Goal: Task Accomplishment & Management: Use online tool/utility

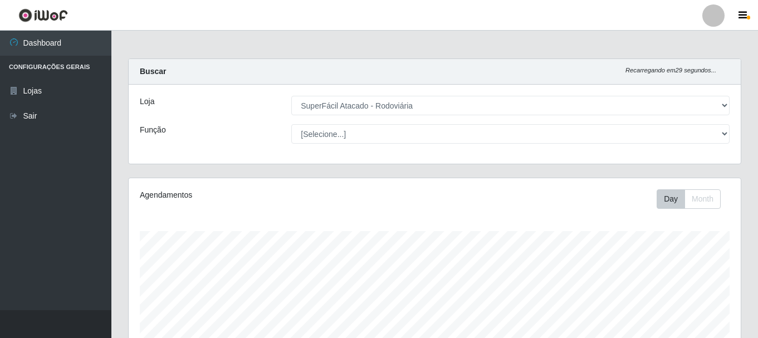
select select "400"
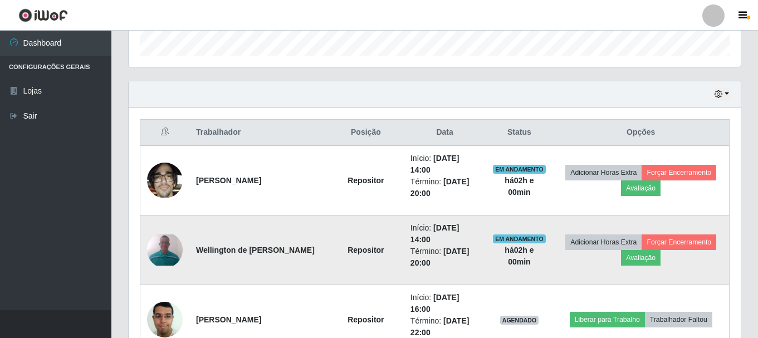
scroll to position [398, 0]
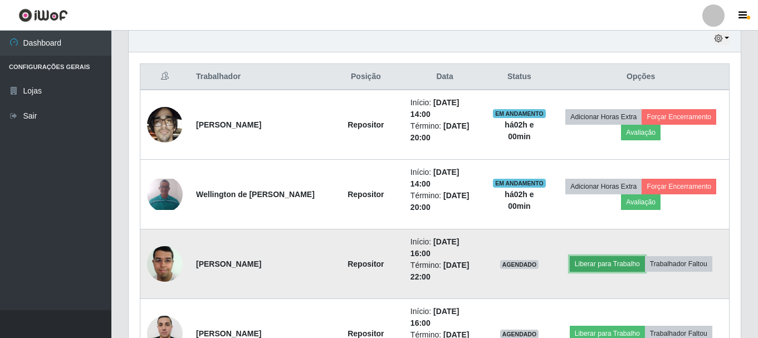
click at [593, 263] on button "Liberar para Trabalho" at bounding box center [607, 264] width 75 height 16
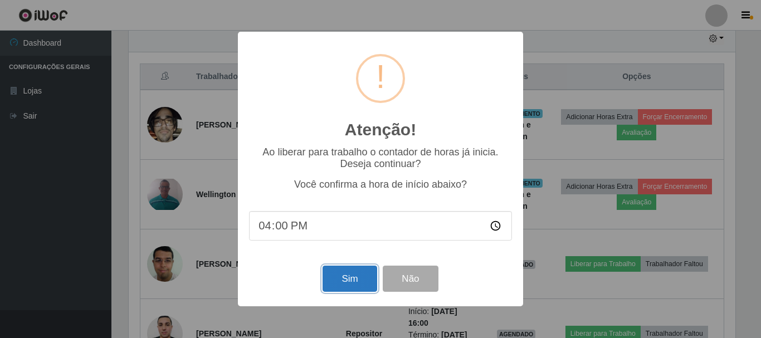
click at [370, 277] on button "Sim" at bounding box center [350, 279] width 54 height 26
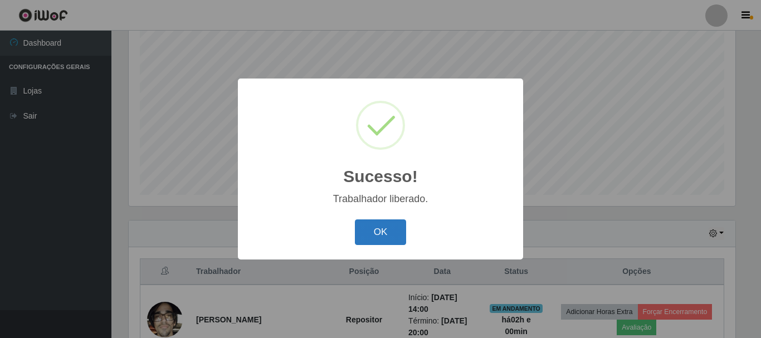
click at [385, 228] on button "OK" at bounding box center [381, 233] width 52 height 26
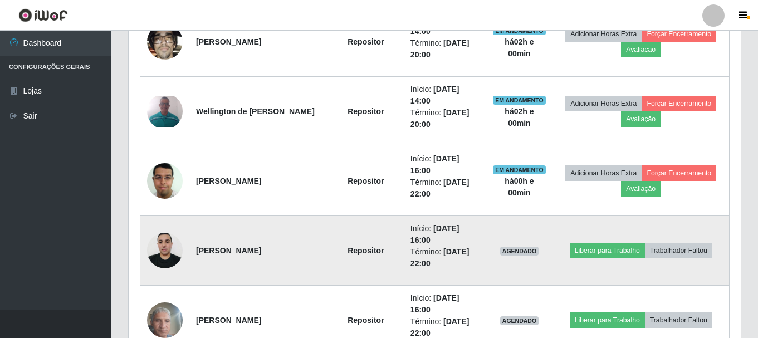
scroll to position [482, 0]
click at [609, 250] on button "Liberar para Trabalho" at bounding box center [607, 250] width 75 height 16
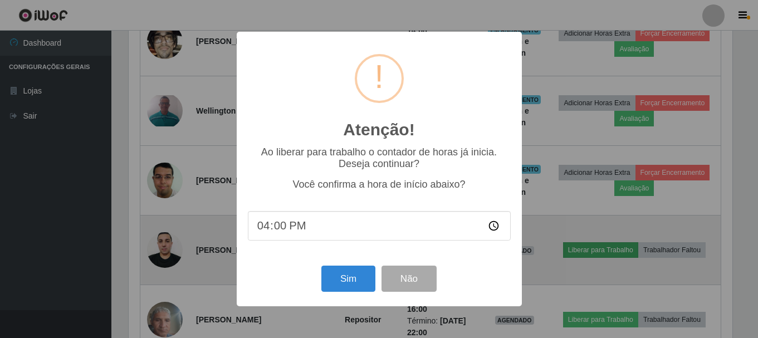
scroll to position [231, 607]
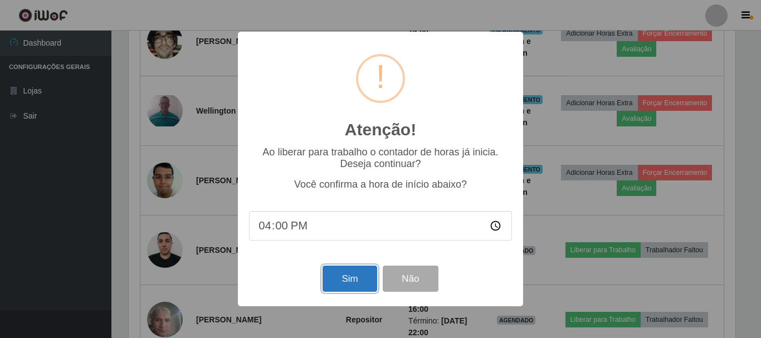
click at [336, 280] on button "Sim" at bounding box center [350, 279] width 54 height 26
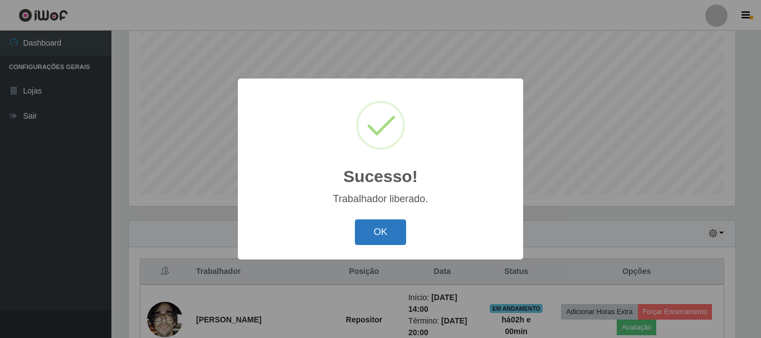
click at [372, 225] on button "OK" at bounding box center [381, 233] width 52 height 26
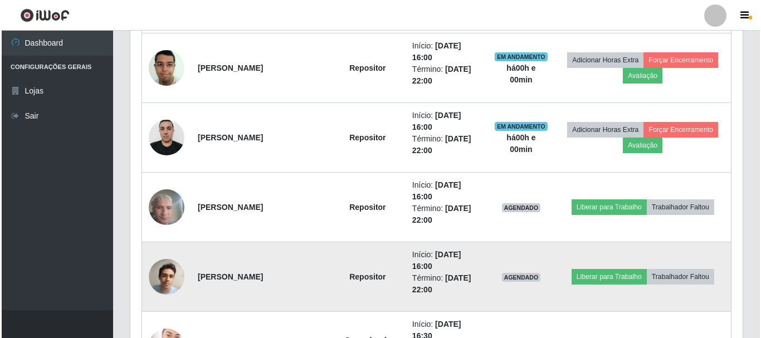
scroll to position [649, 0]
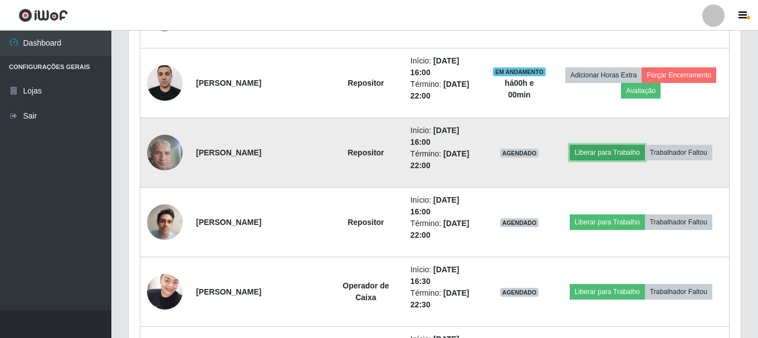
click at [589, 152] on button "Liberar para Trabalho" at bounding box center [607, 153] width 75 height 16
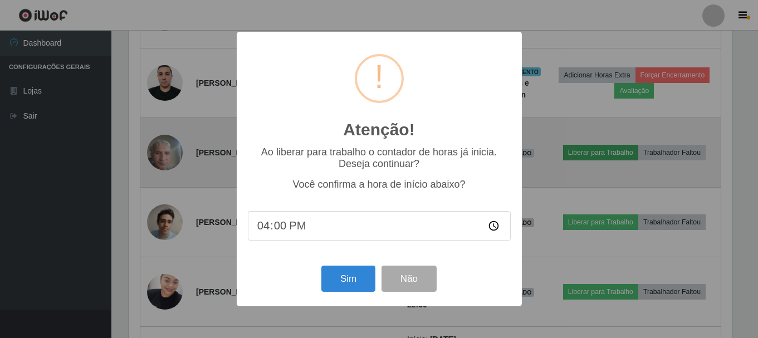
scroll to position [231, 607]
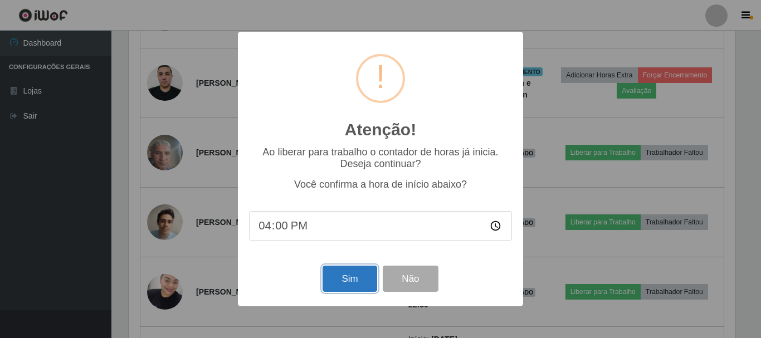
click at [339, 280] on button "Sim" at bounding box center [350, 279] width 54 height 26
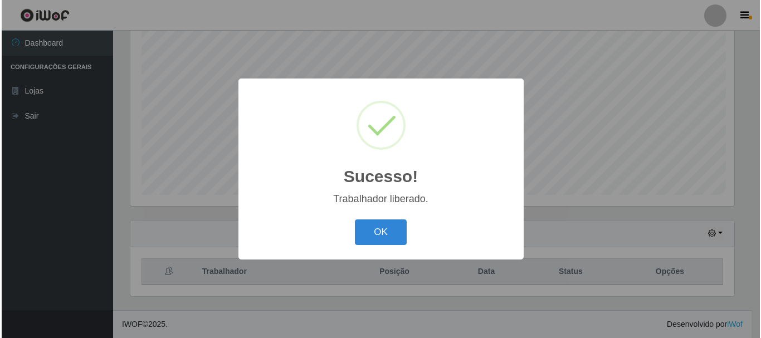
scroll to position [0, 0]
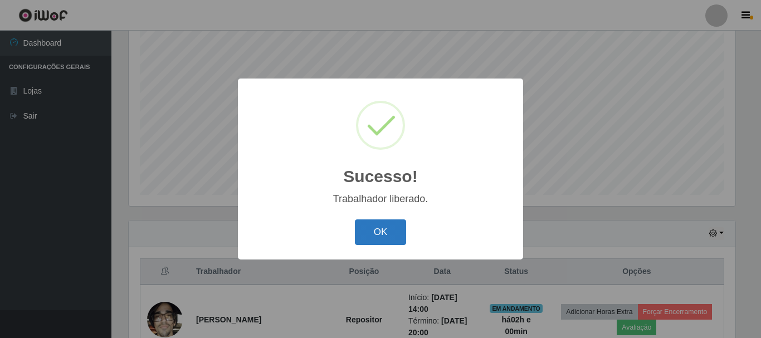
click at [373, 228] on button "OK" at bounding box center [381, 233] width 52 height 26
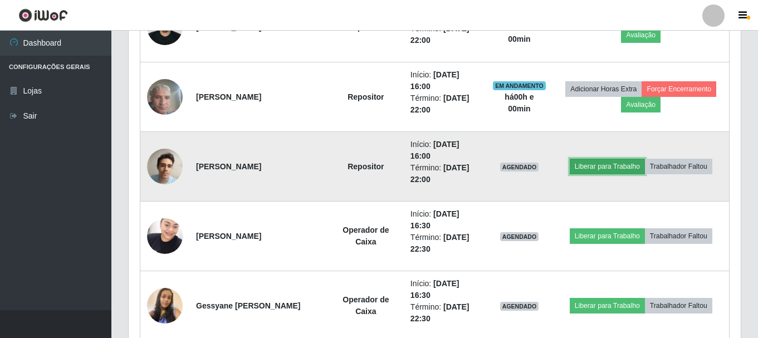
click at [596, 167] on button "Liberar para Trabalho" at bounding box center [607, 167] width 75 height 16
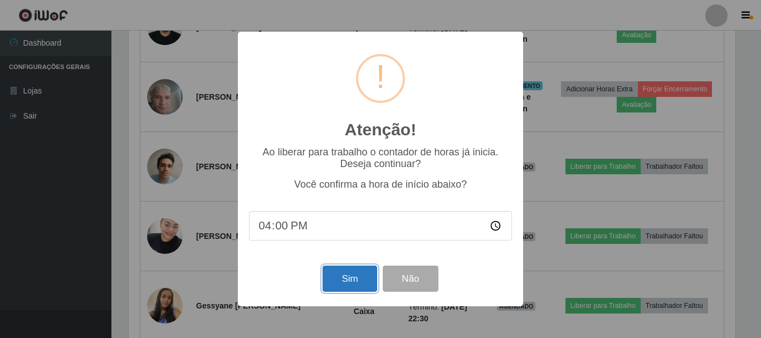
click at [347, 280] on button "Sim" at bounding box center [350, 279] width 54 height 26
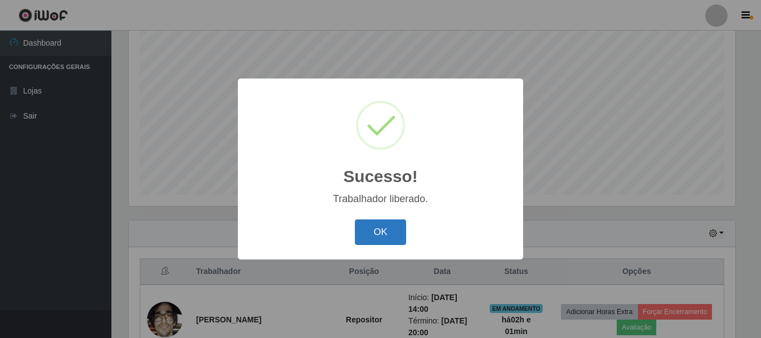
click at [381, 231] on button "OK" at bounding box center [381, 233] width 52 height 26
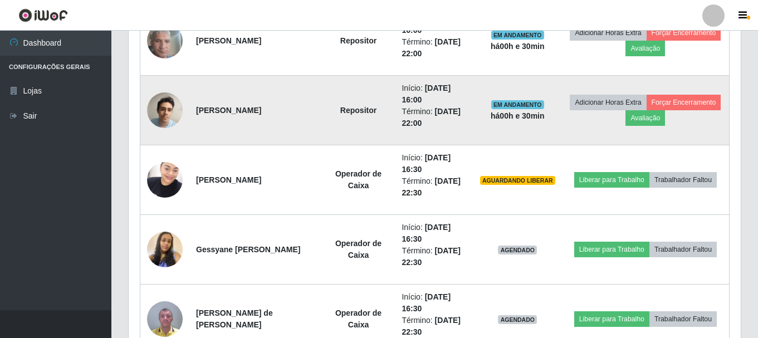
scroll to position [761, 0]
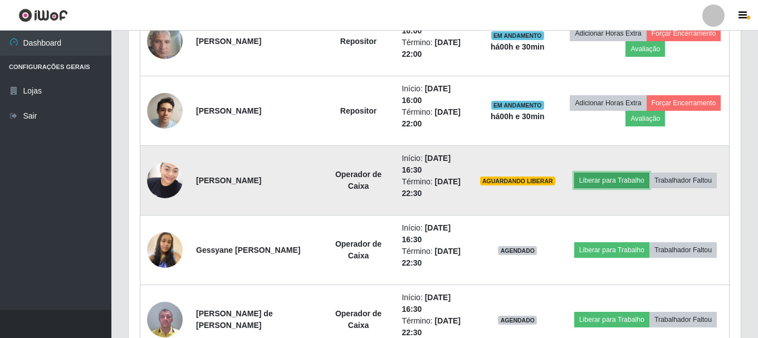
click at [606, 183] on button "Liberar para Trabalho" at bounding box center [611, 181] width 75 height 16
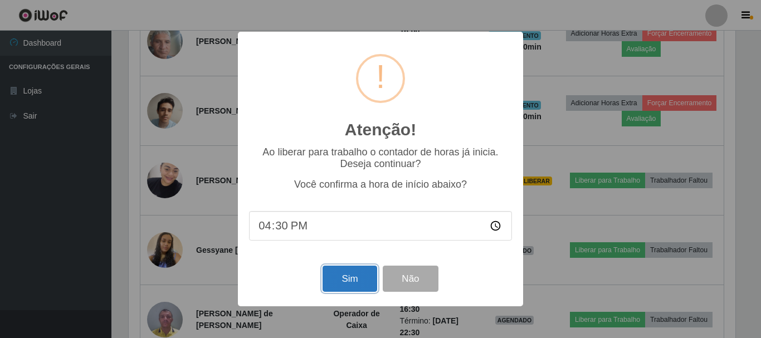
click at [352, 280] on button "Sim" at bounding box center [350, 279] width 54 height 26
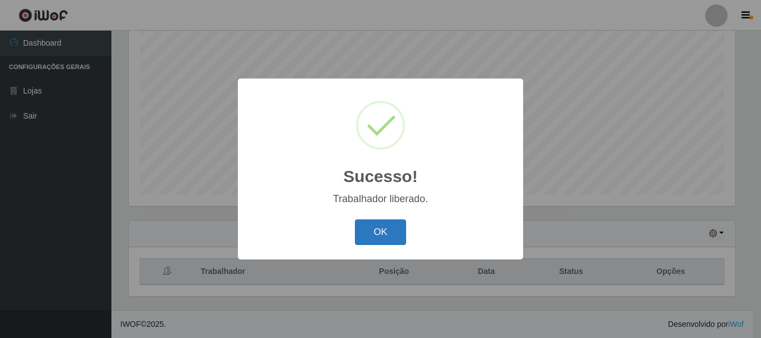
click at [379, 228] on button "OK" at bounding box center [381, 233] width 52 height 26
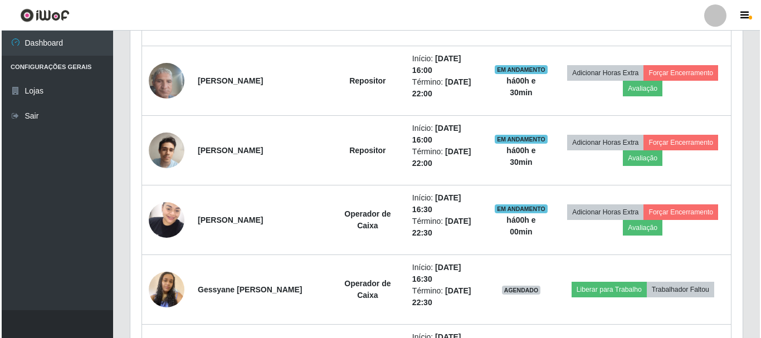
scroll to position [724, 0]
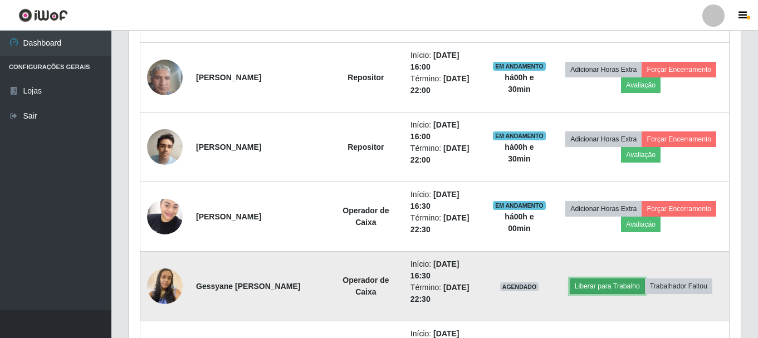
click at [607, 286] on button "Liberar para Trabalho" at bounding box center [607, 287] width 75 height 16
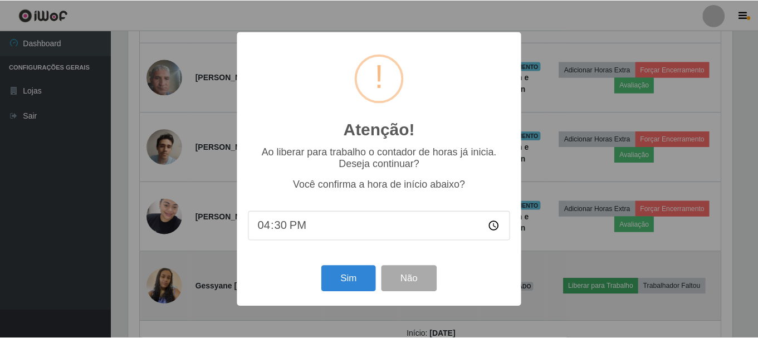
scroll to position [231, 607]
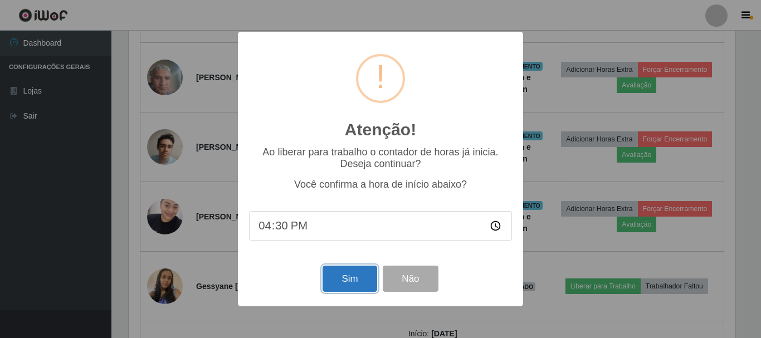
click at [347, 280] on button "Sim" at bounding box center [350, 279] width 54 height 26
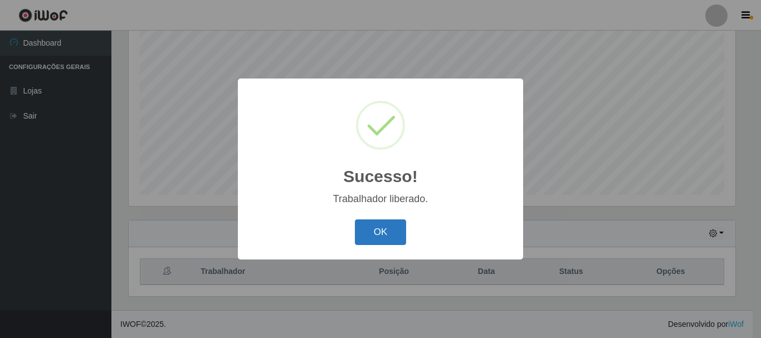
click at [386, 231] on button "OK" at bounding box center [381, 233] width 52 height 26
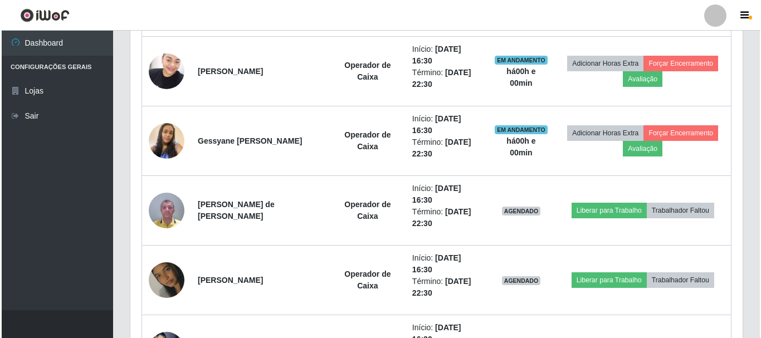
scroll to position [872, 0]
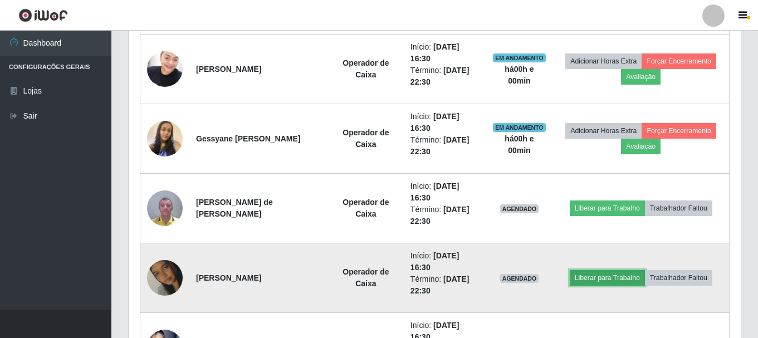
click at [606, 279] on button "Liberar para Trabalho" at bounding box center [607, 278] width 75 height 16
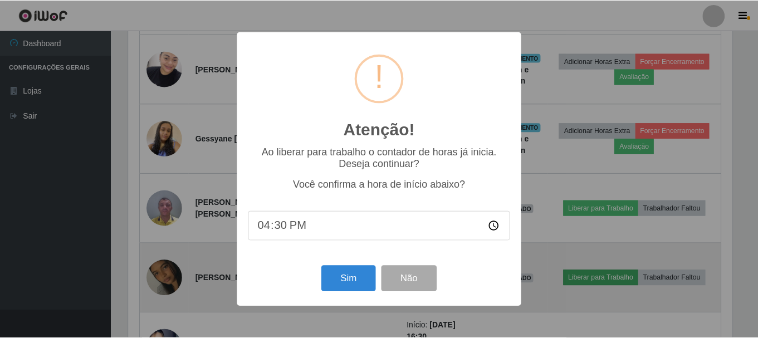
scroll to position [231, 607]
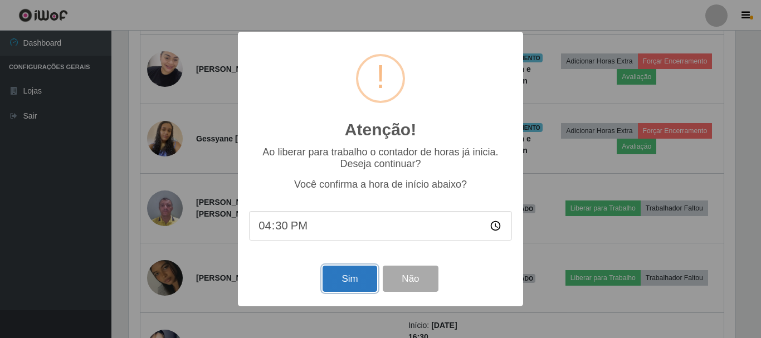
click at [339, 280] on button "Sim" at bounding box center [350, 279] width 54 height 26
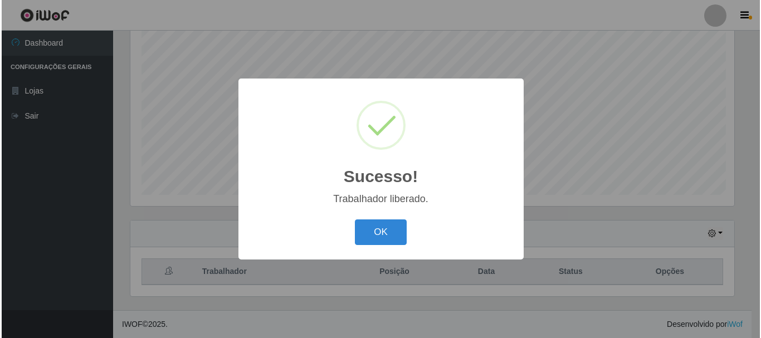
scroll to position [556931, 556555]
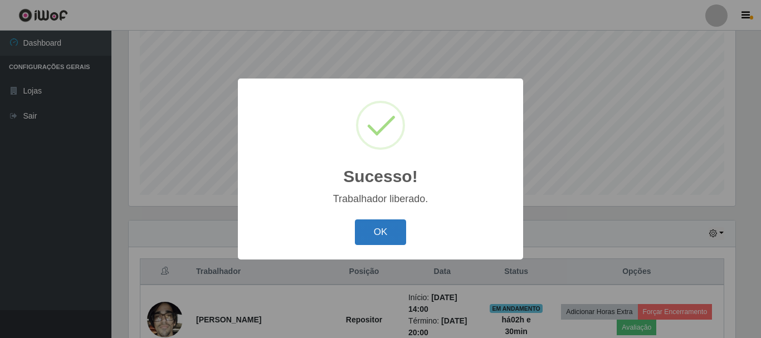
click at [376, 226] on button "OK" at bounding box center [381, 233] width 52 height 26
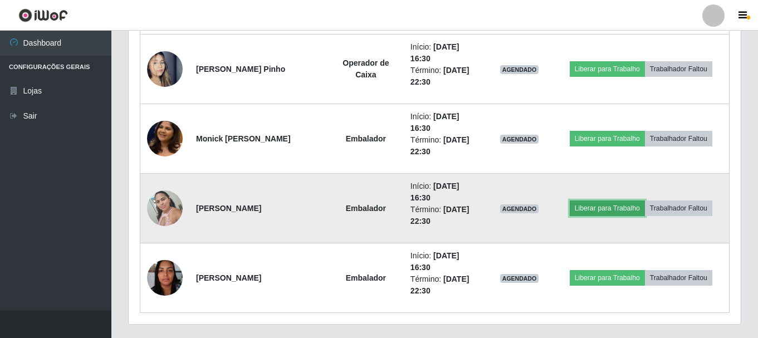
click at [588, 210] on button "Liberar para Trabalho" at bounding box center [607, 209] width 75 height 16
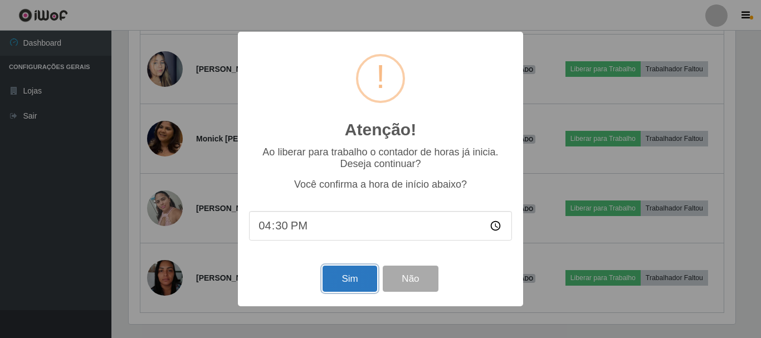
click at [351, 281] on button "Sim" at bounding box center [350, 279] width 54 height 26
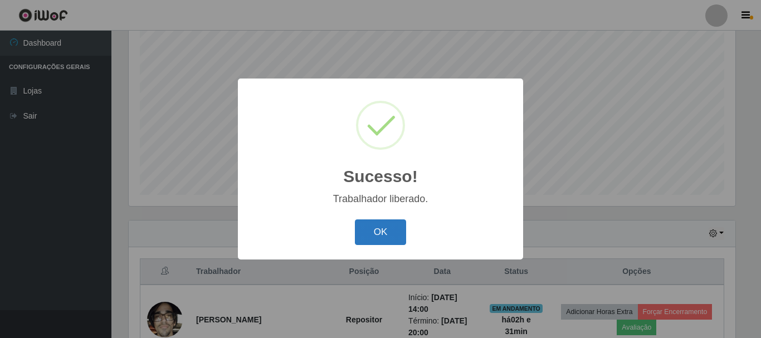
click at [386, 233] on button "OK" at bounding box center [381, 233] width 52 height 26
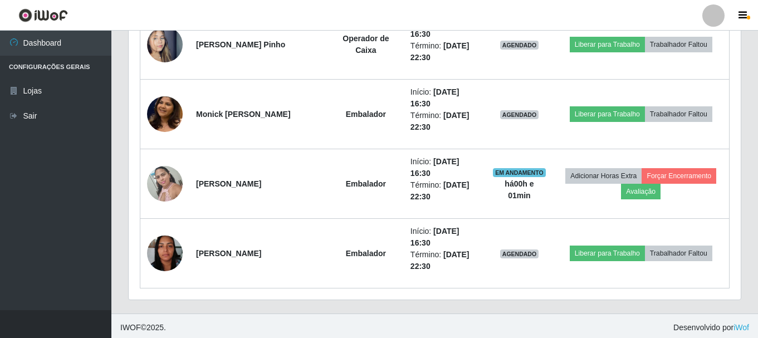
scroll to position [1178, 0]
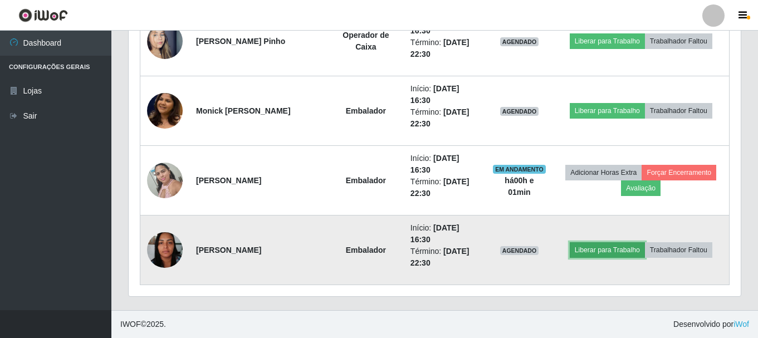
click at [611, 250] on button "Liberar para Trabalho" at bounding box center [607, 250] width 75 height 16
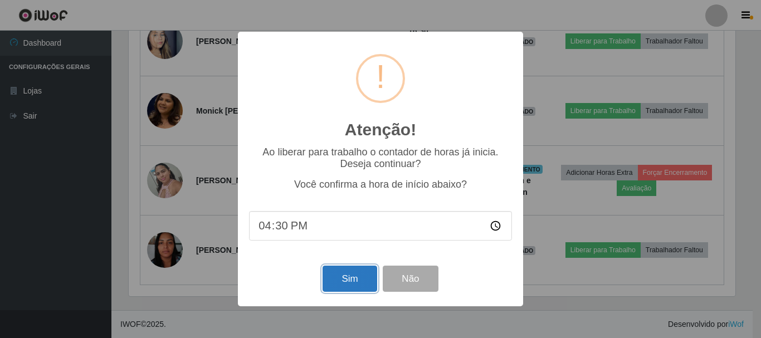
click at [337, 283] on button "Sim" at bounding box center [350, 279] width 54 height 26
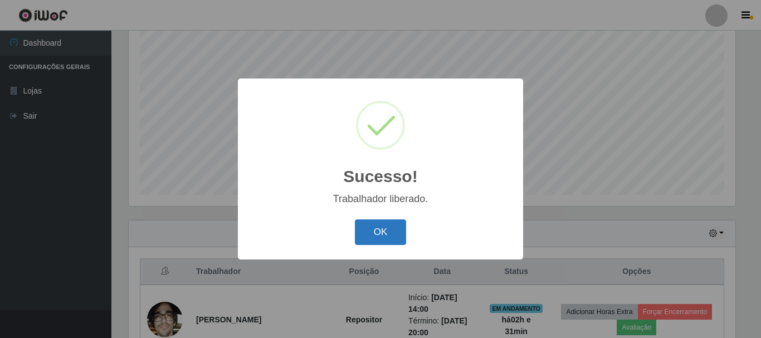
click at [366, 235] on button "OK" at bounding box center [381, 233] width 52 height 26
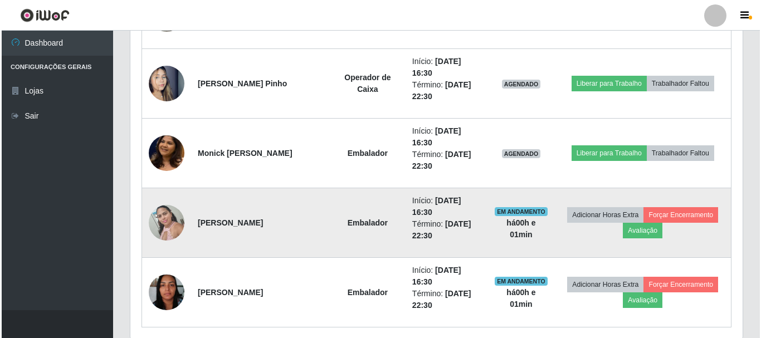
scroll to position [1178, 0]
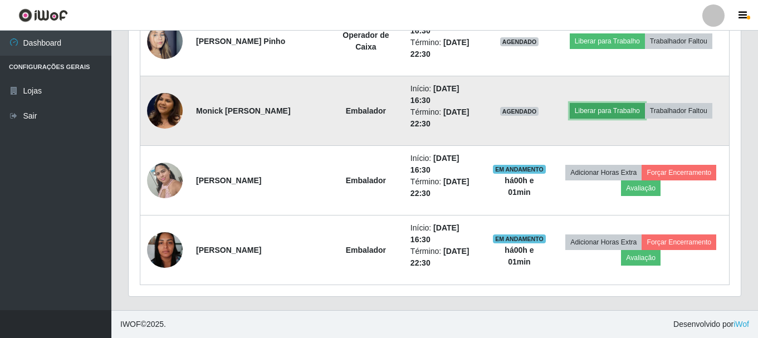
click at [597, 109] on button "Liberar para Trabalho" at bounding box center [607, 111] width 75 height 16
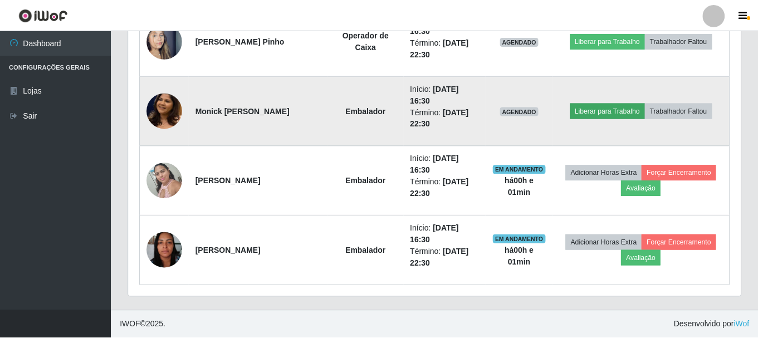
scroll to position [231, 607]
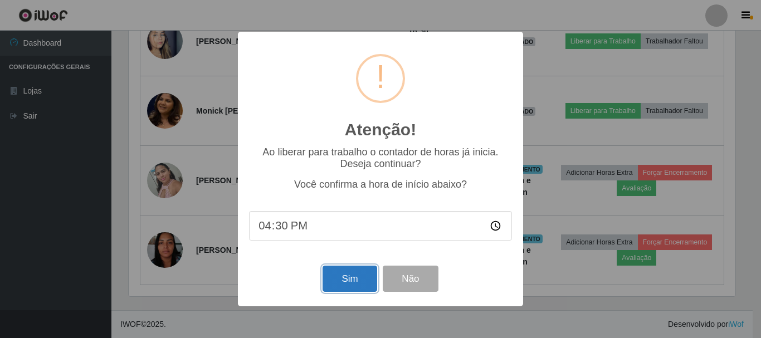
click at [347, 287] on button "Sim" at bounding box center [350, 279] width 54 height 26
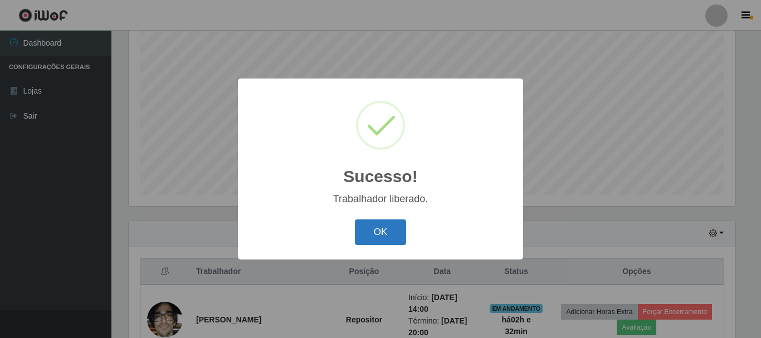
click at [393, 225] on button "OK" at bounding box center [381, 233] width 52 height 26
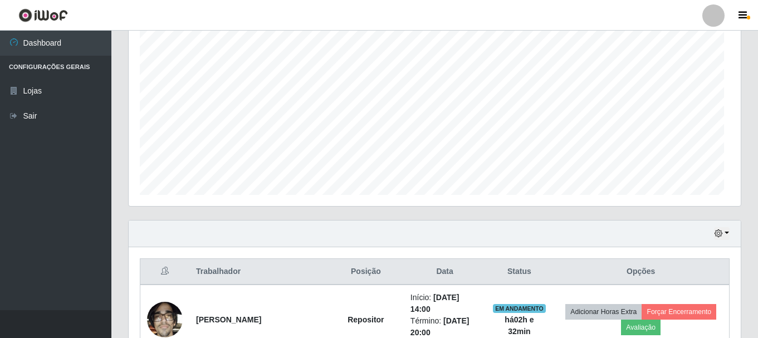
scroll to position [556931, 556549]
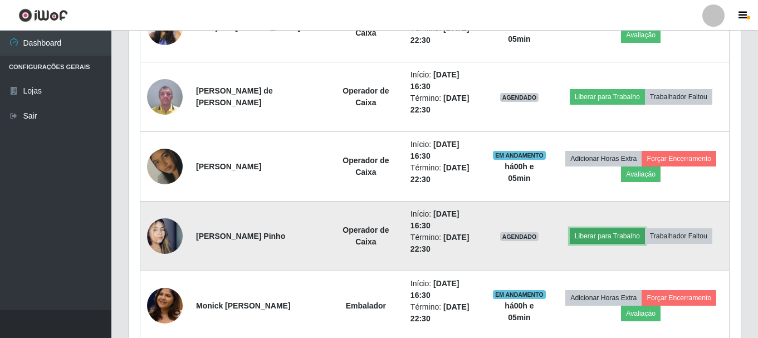
click at [597, 233] on button "Liberar para Trabalho" at bounding box center [607, 236] width 75 height 16
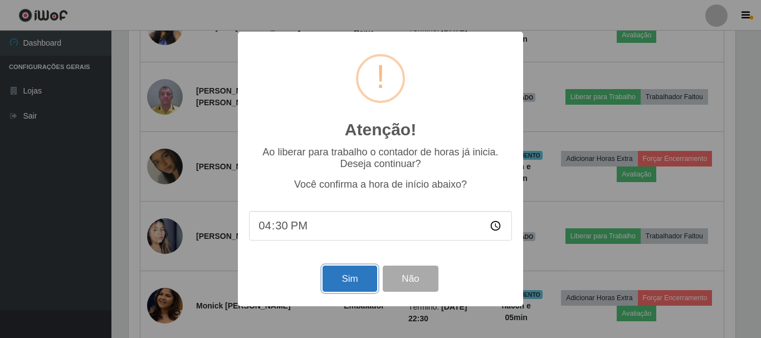
click at [371, 271] on button "Sim" at bounding box center [350, 279] width 54 height 26
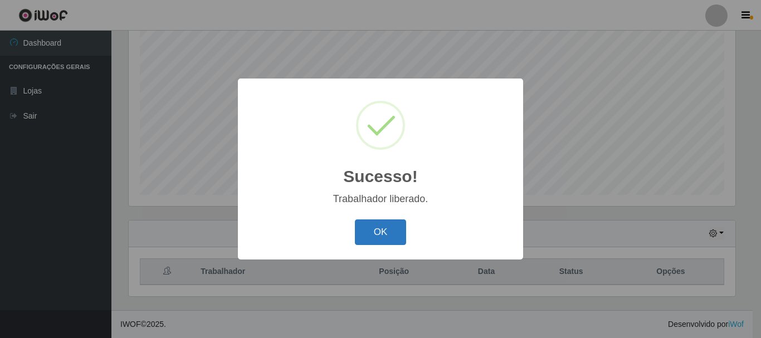
click at [365, 240] on button "OK" at bounding box center [381, 233] width 52 height 26
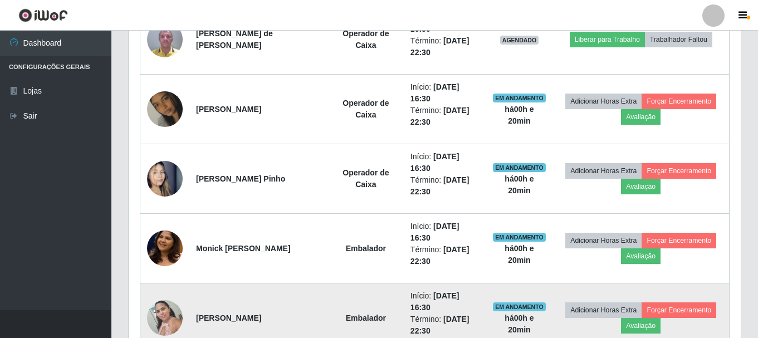
scroll to position [1011, 0]
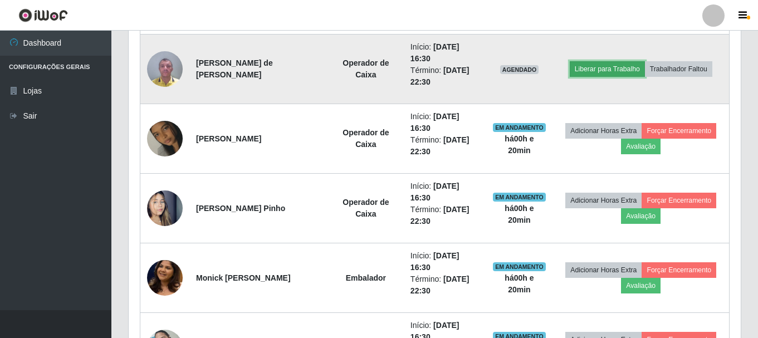
click at [595, 70] on button "Liberar para Trabalho" at bounding box center [607, 69] width 75 height 16
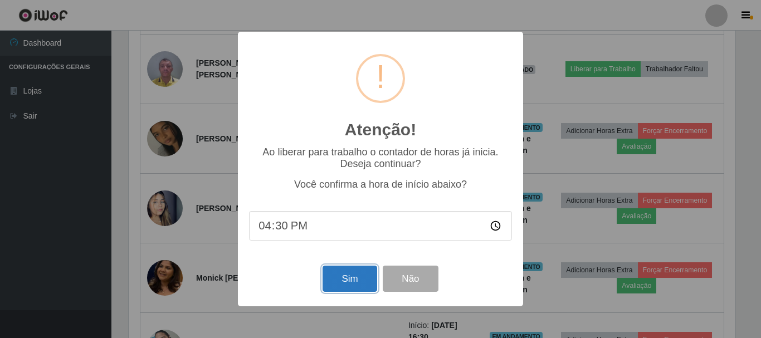
click at [364, 280] on button "Sim" at bounding box center [350, 279] width 54 height 26
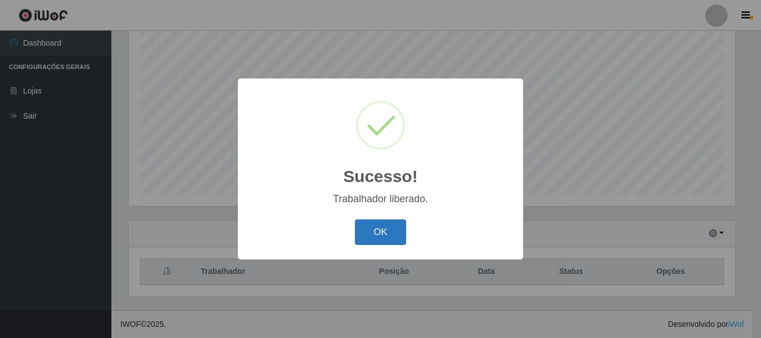
click at [368, 233] on button "OK" at bounding box center [381, 233] width 52 height 26
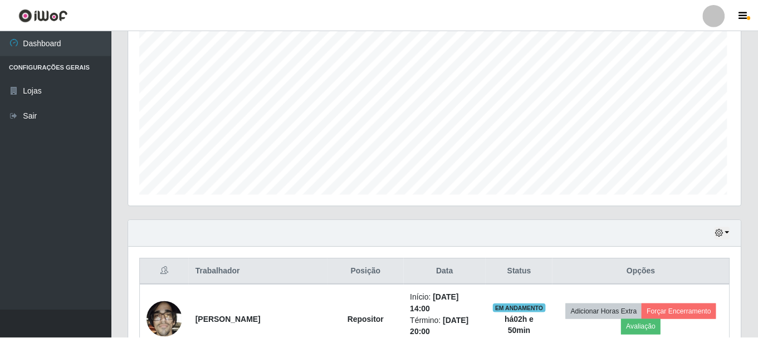
scroll to position [231, 612]
